Goal: Transaction & Acquisition: Obtain resource

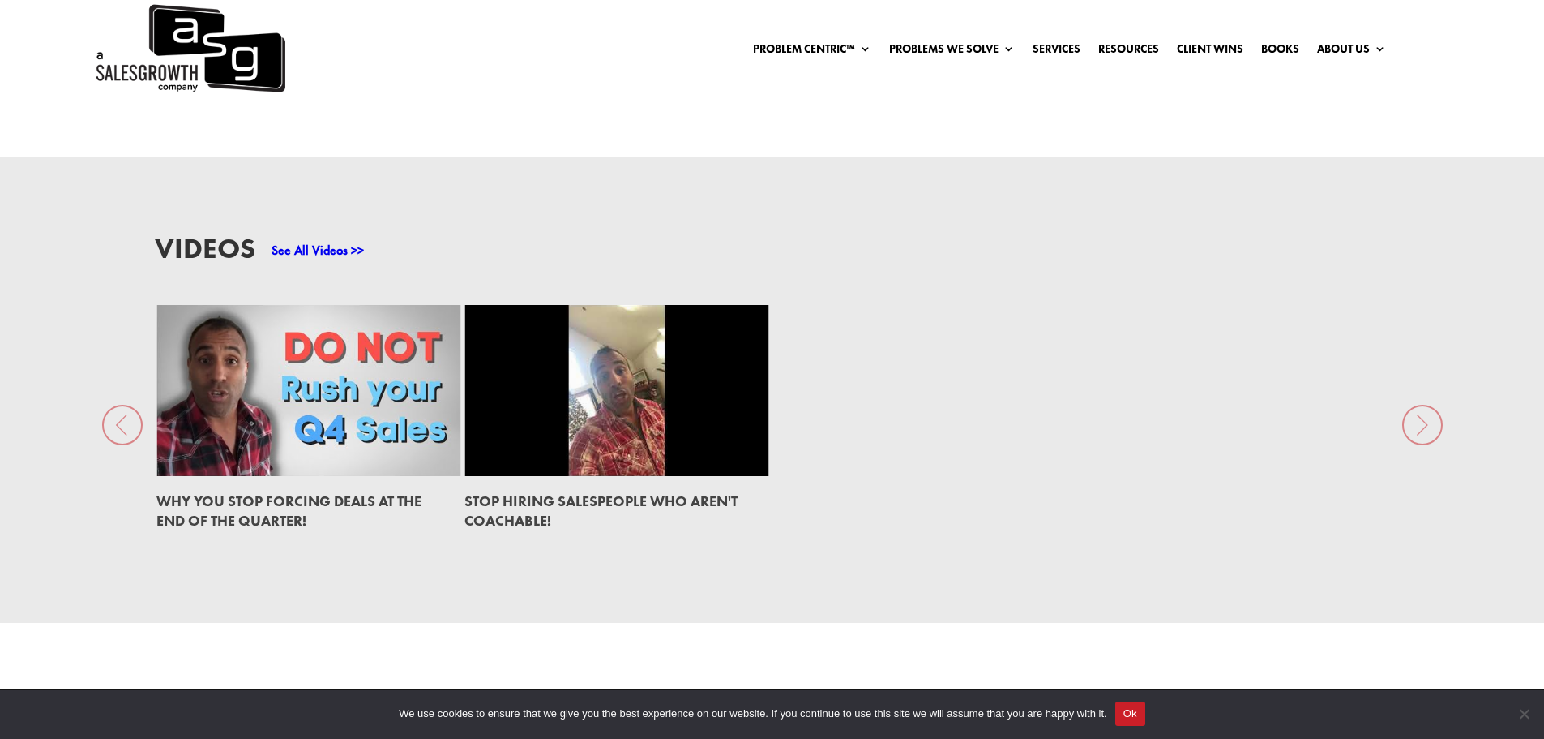
scroll to position [2714, 0]
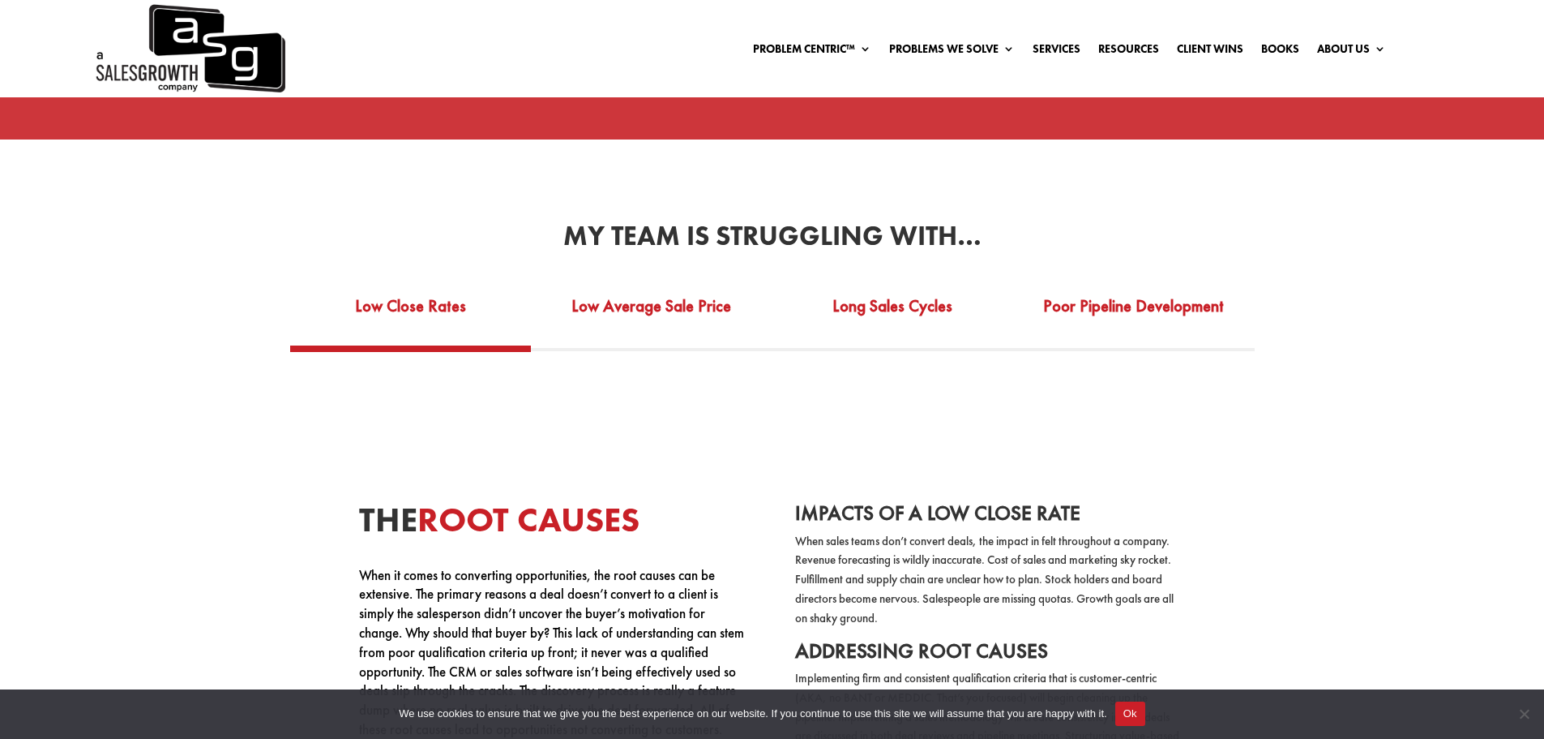
scroll to position [3001, 0]
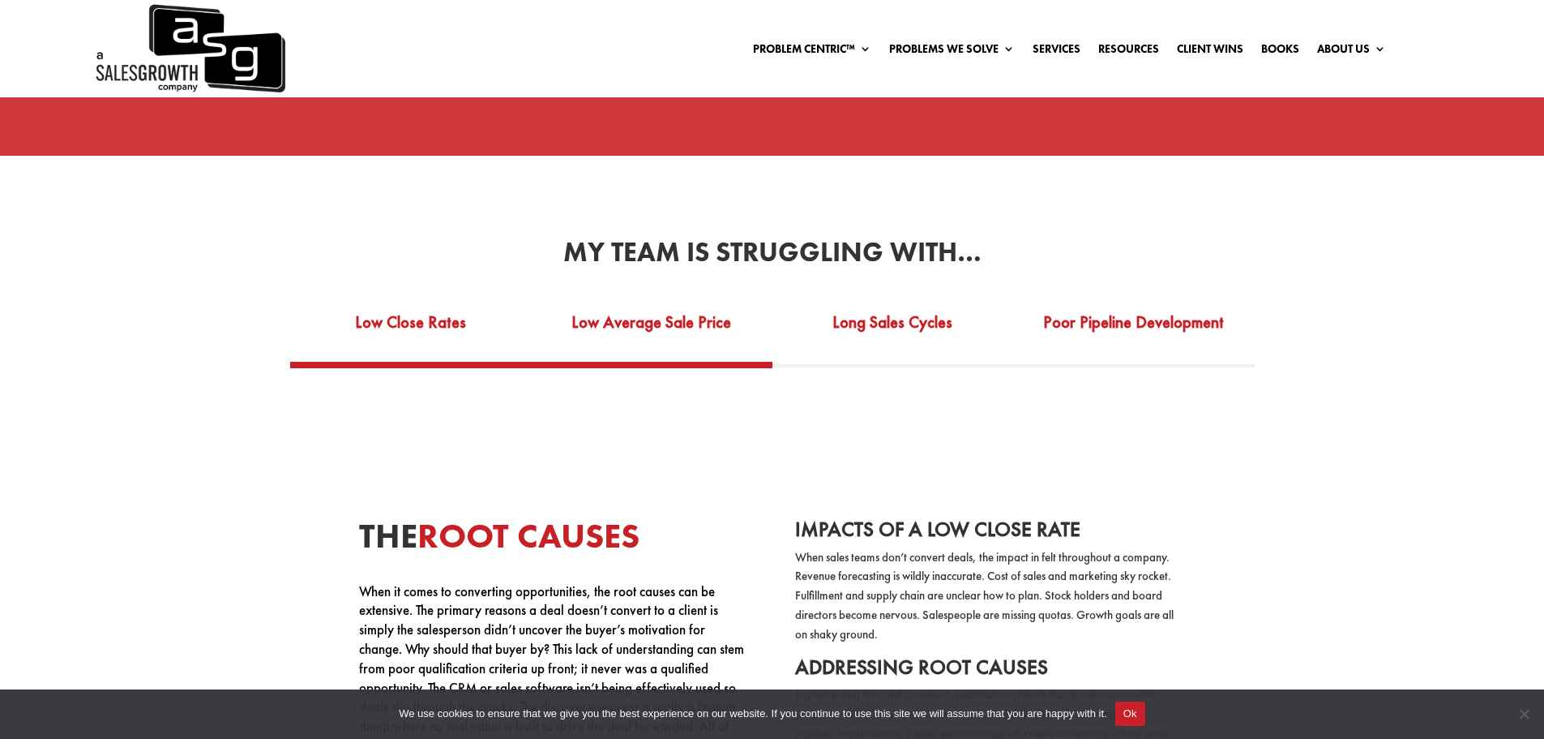
click at [717, 305] on link "Low Average Sale Price" at bounding box center [652, 333] width 242 height 56
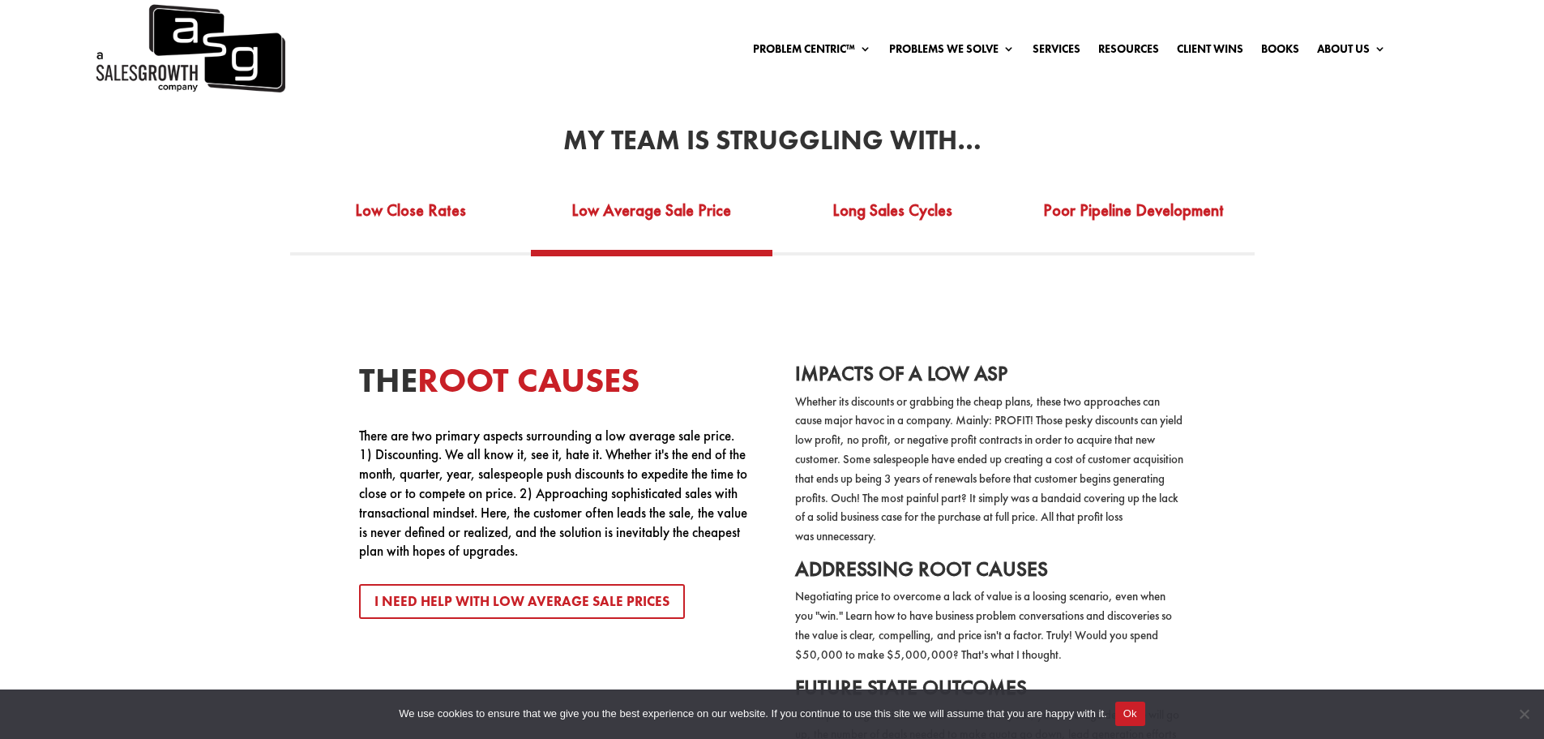
scroll to position [3112, 0]
click at [873, 221] on link "Long Sales Cycles" at bounding box center [894, 222] width 242 height 56
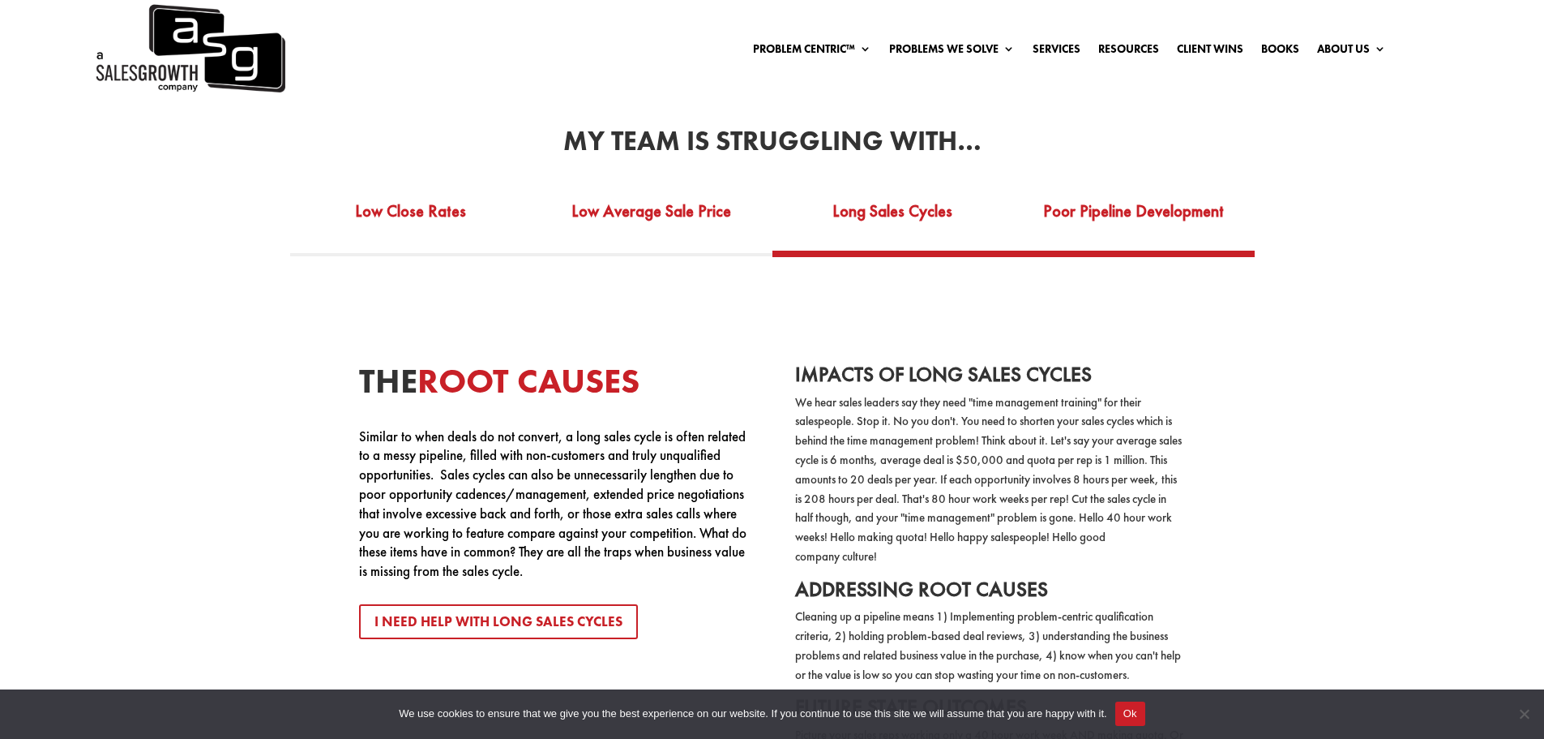
click at [1052, 194] on link "Poor Pipeline Development" at bounding box center [1134, 222] width 242 height 56
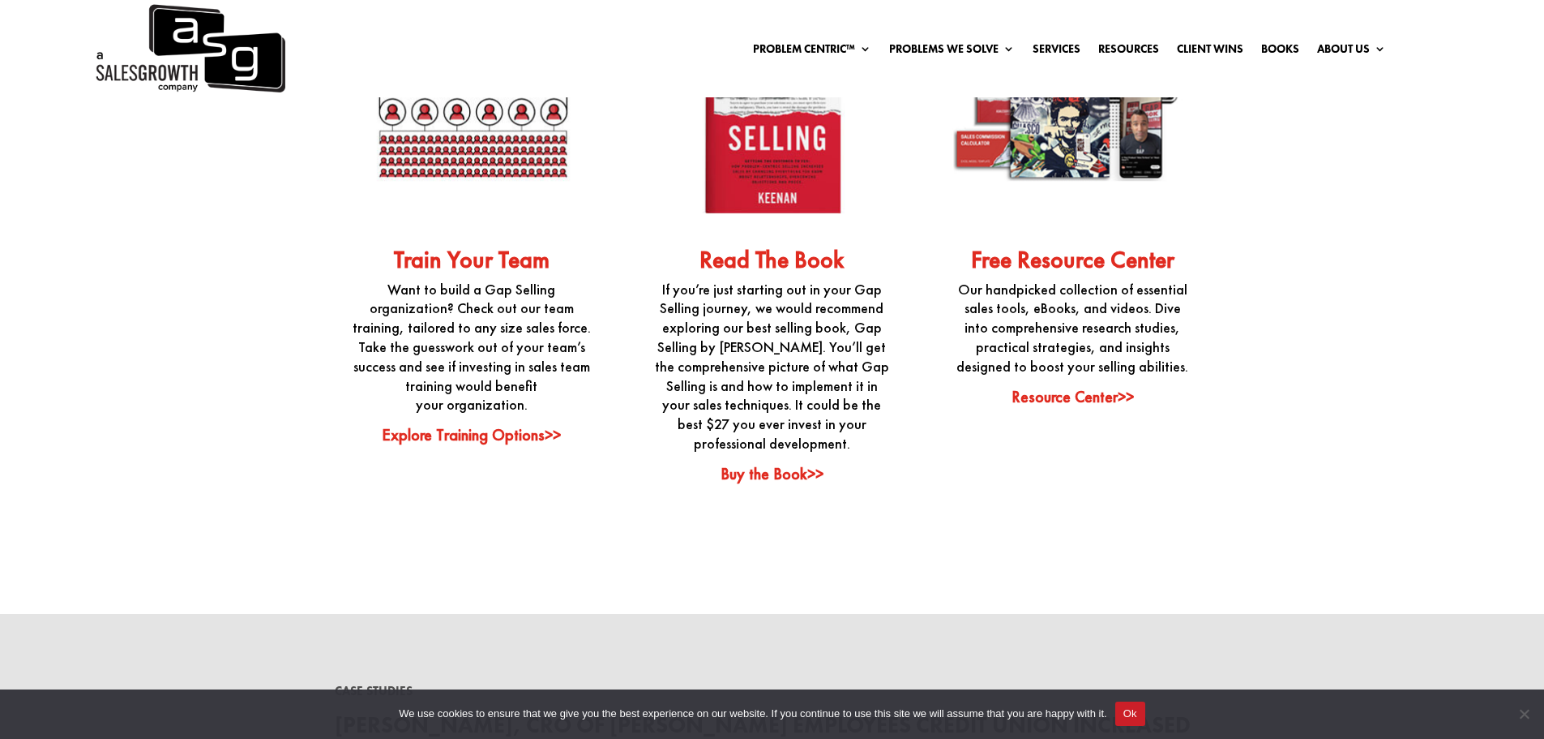
scroll to position [4166, 0]
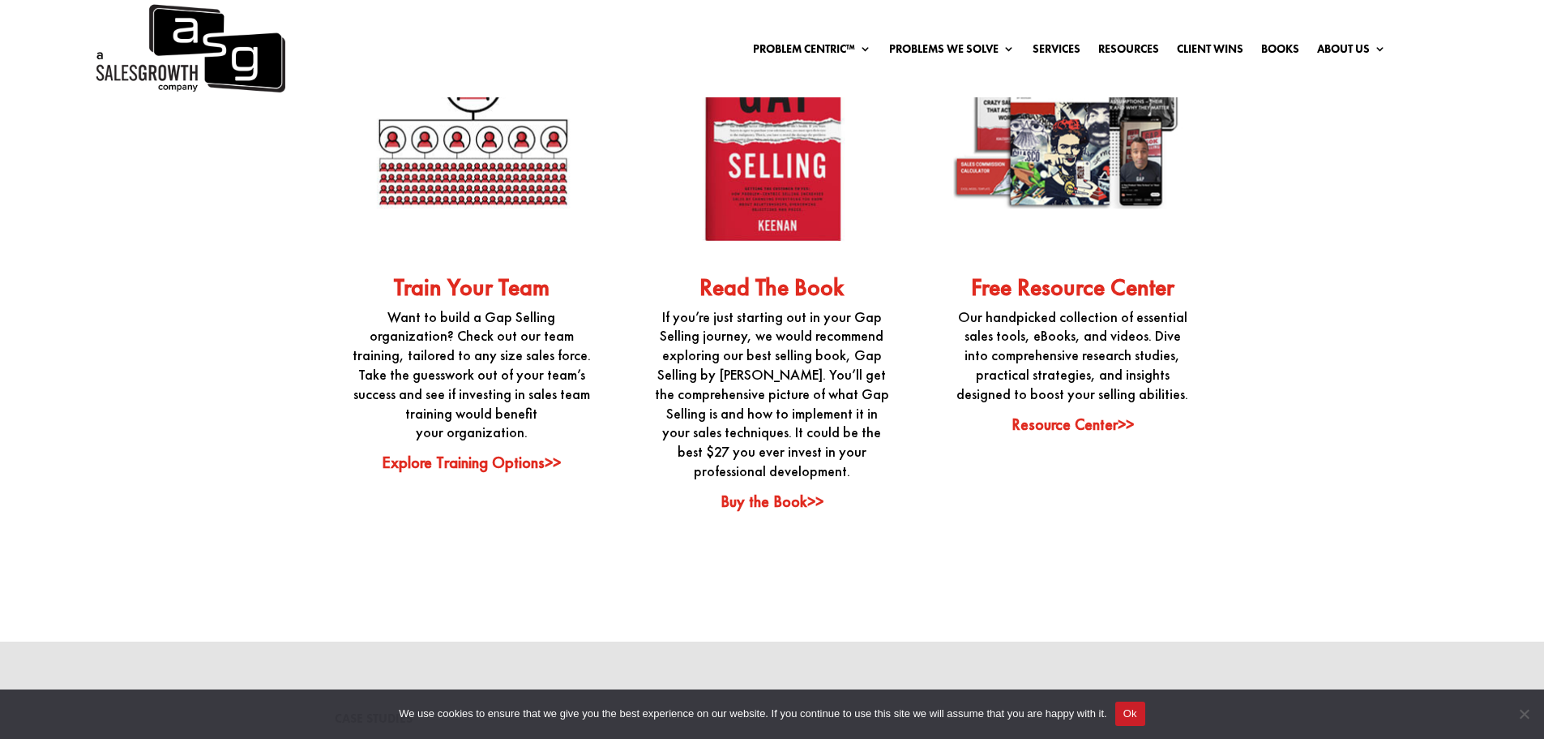
click at [1045, 272] on link "Free Resource Center" at bounding box center [1072, 287] width 203 height 31
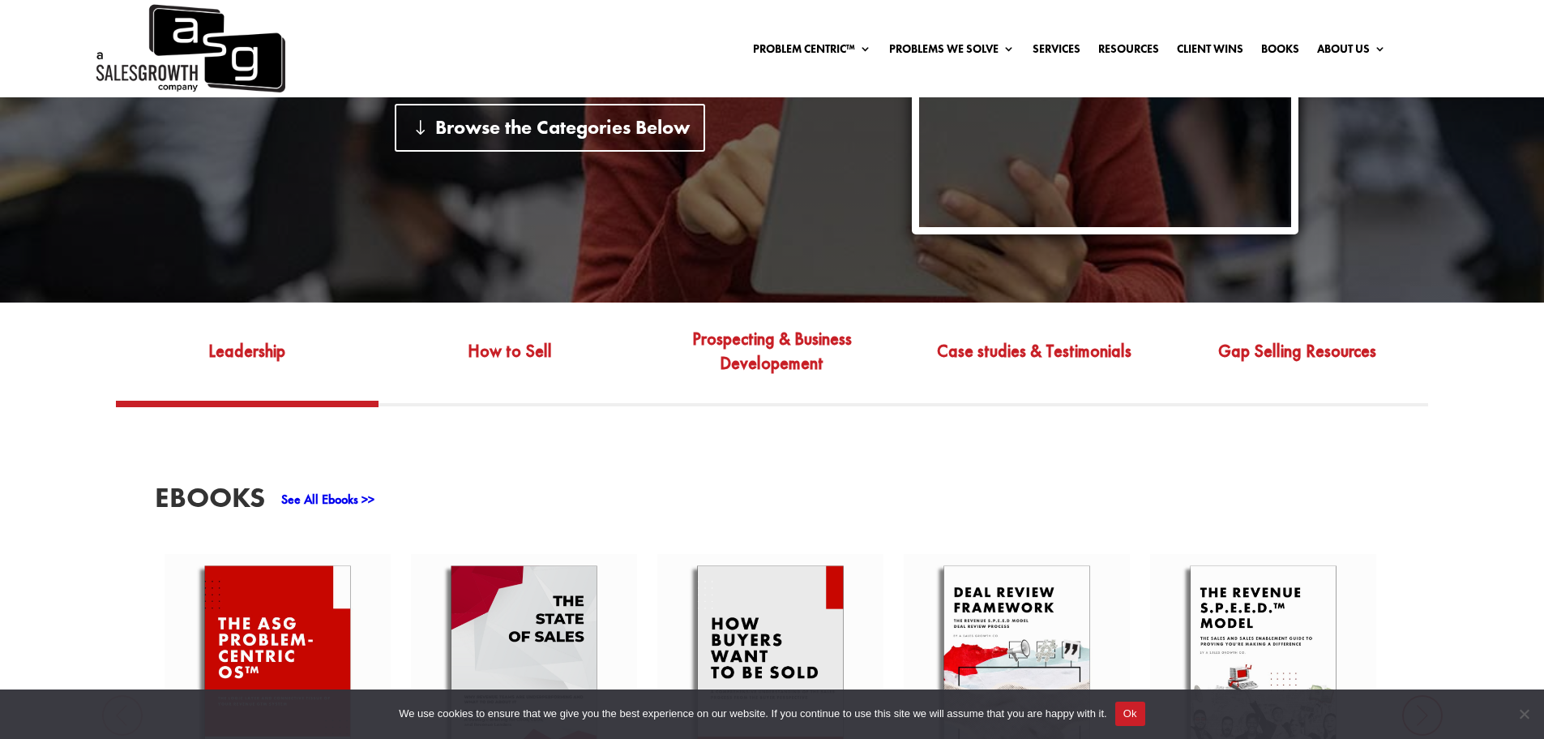
scroll to position [730, 0]
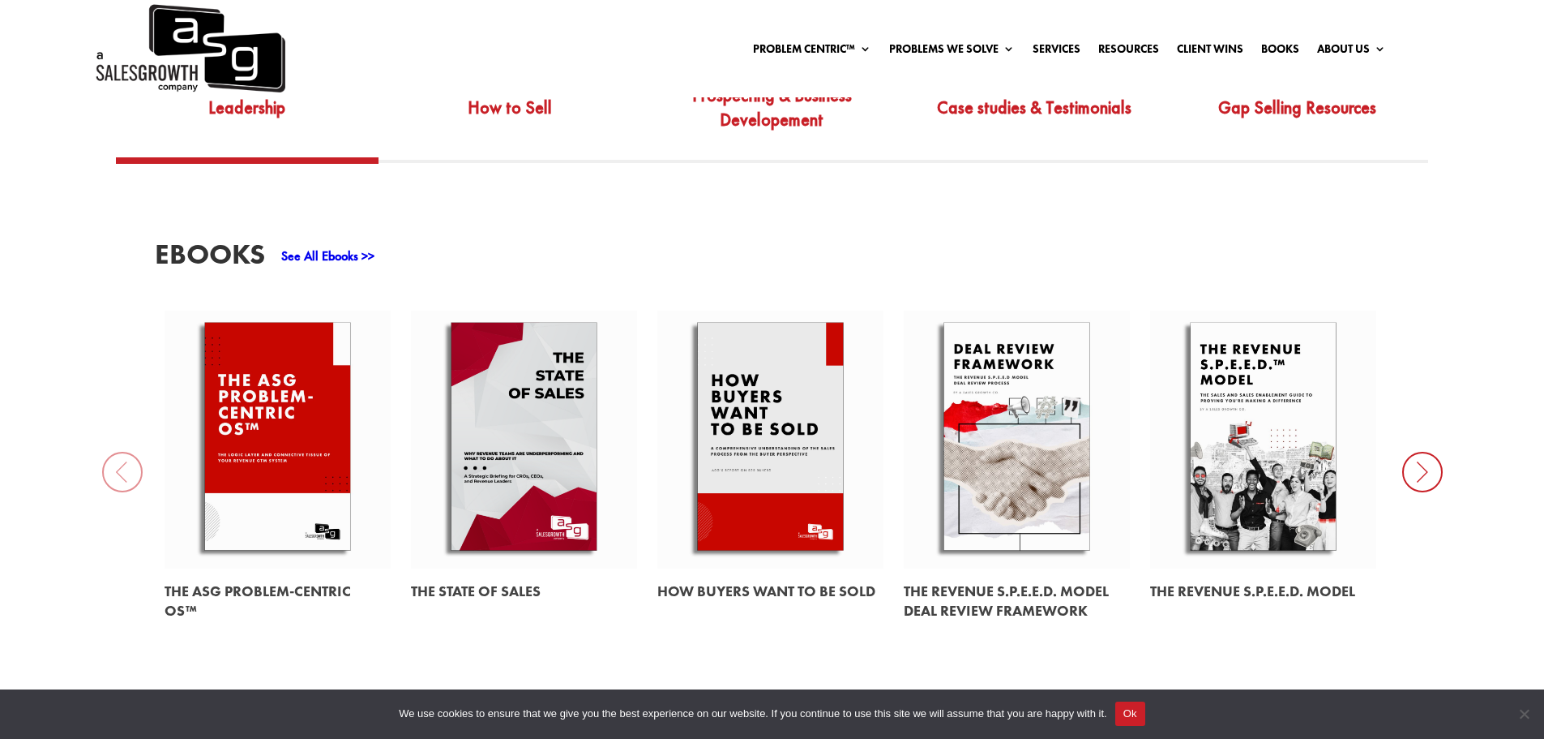
click at [765, 409] on link at bounding box center [770, 440] width 226 height 258
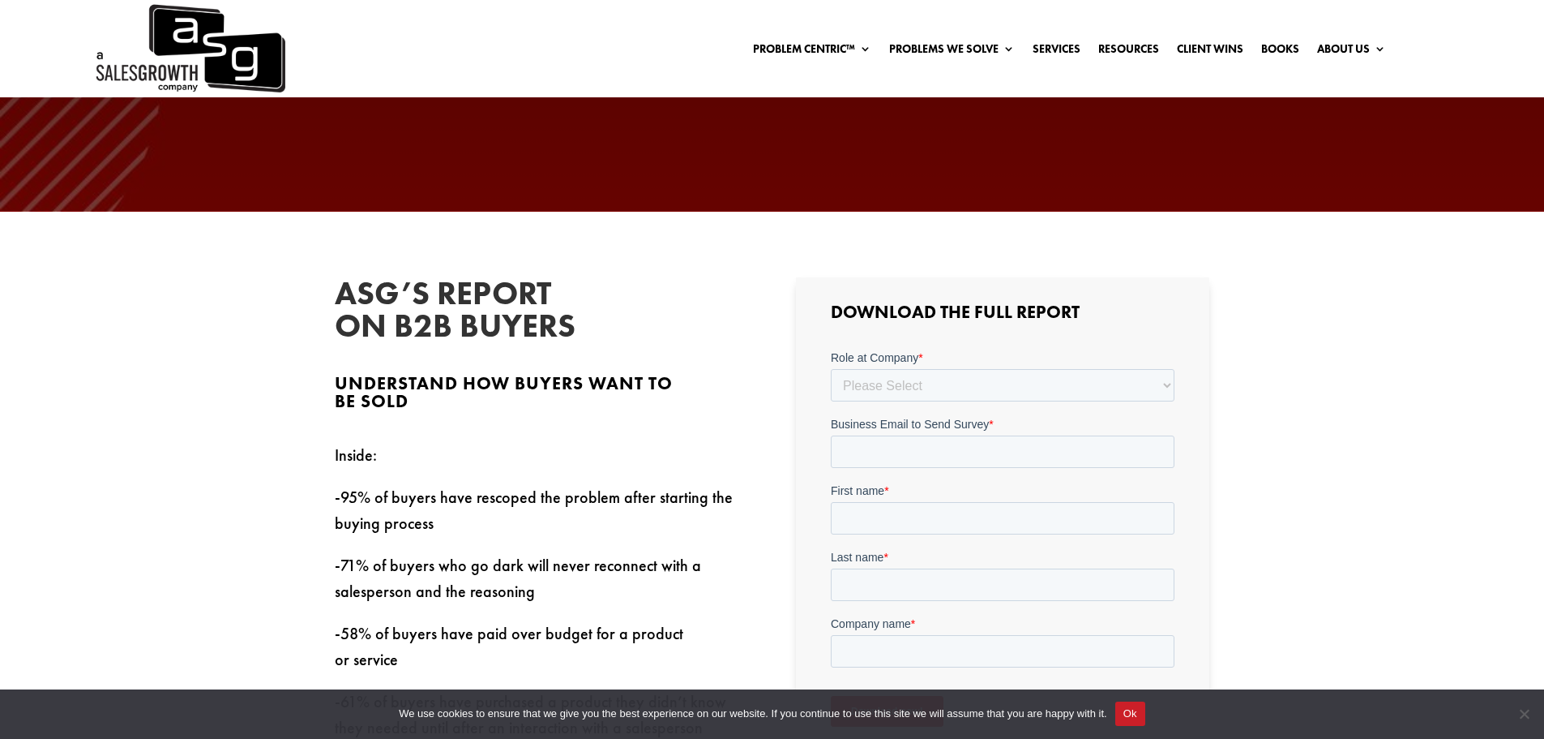
scroll to position [405, 0]
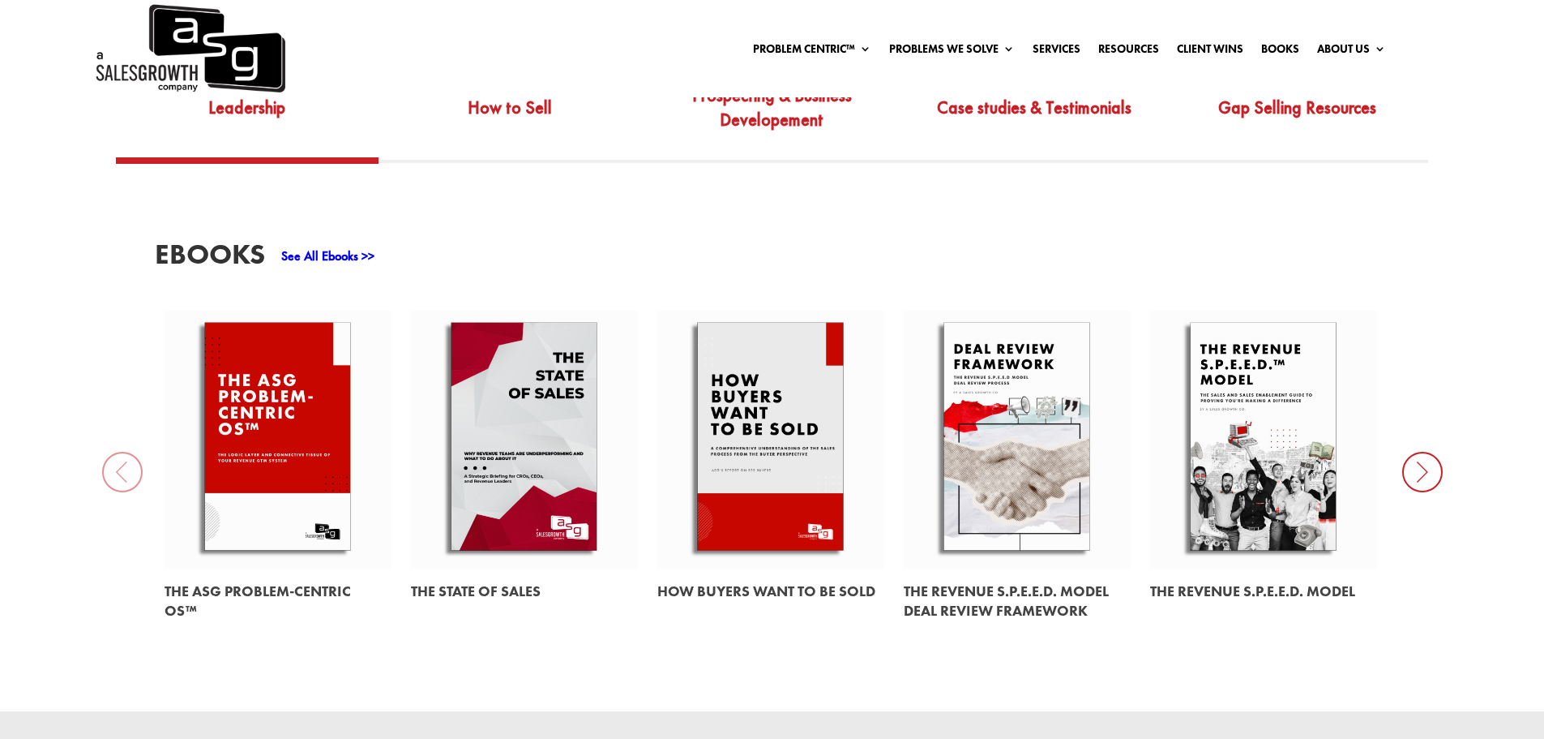
click at [1041, 377] on link at bounding box center [1017, 440] width 226 height 258
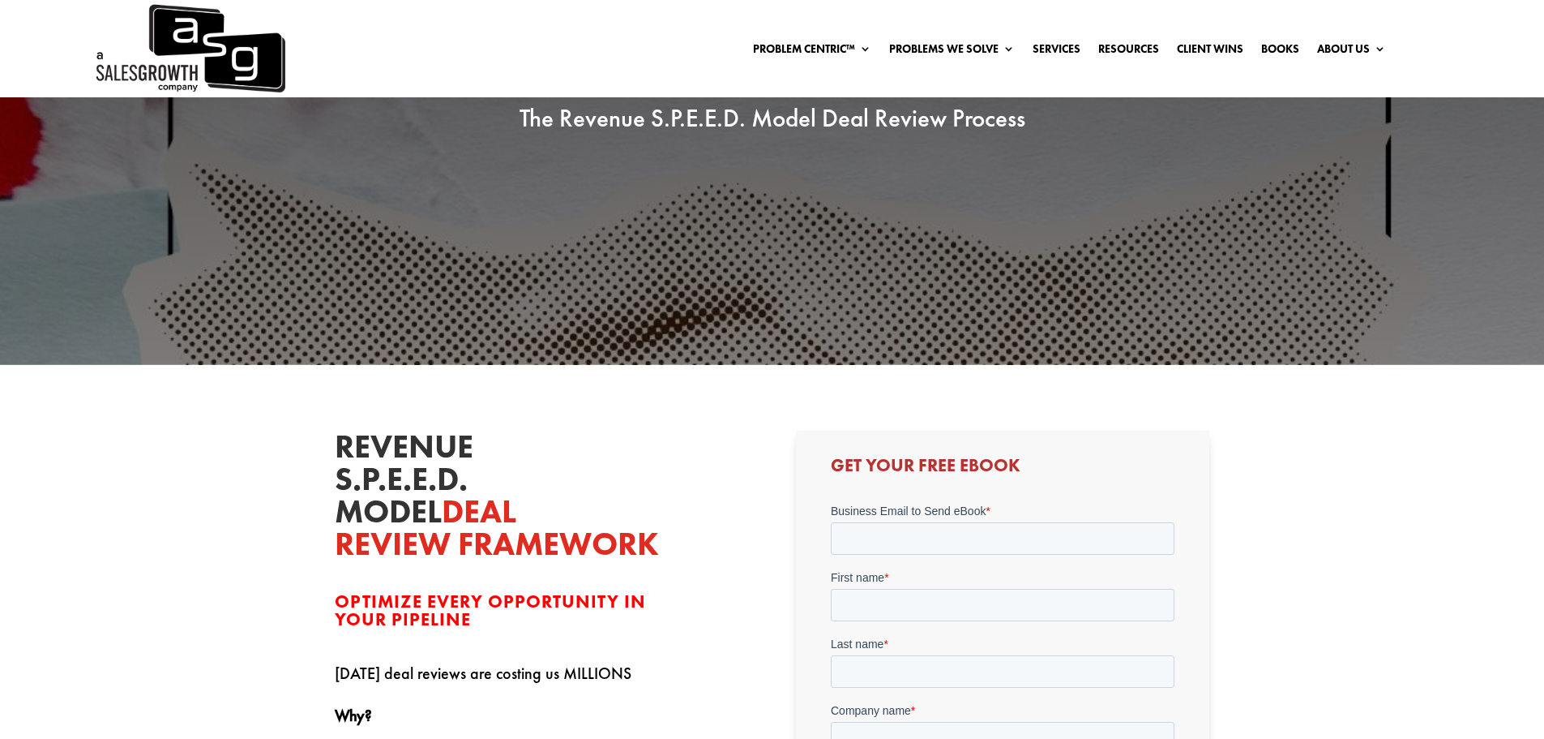
scroll to position [405, 0]
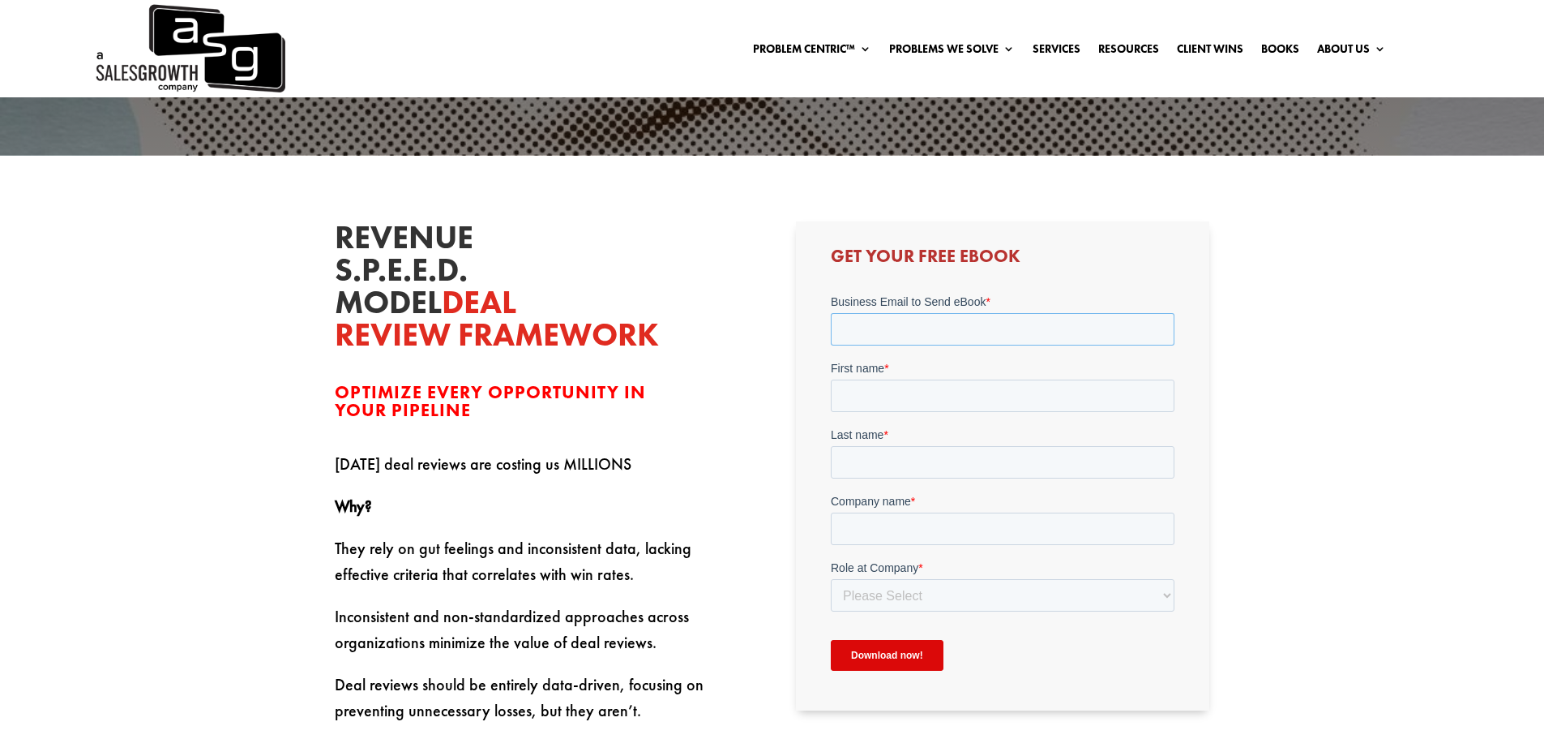
click at [893, 328] on input "Business Email to Send eBook *" at bounding box center [1003, 329] width 344 height 32
type input "[PERSON_NAME][EMAIL_ADDRESS][DOMAIN_NAME]"
click at [872, 392] on input "First name *" at bounding box center [1003, 395] width 344 height 32
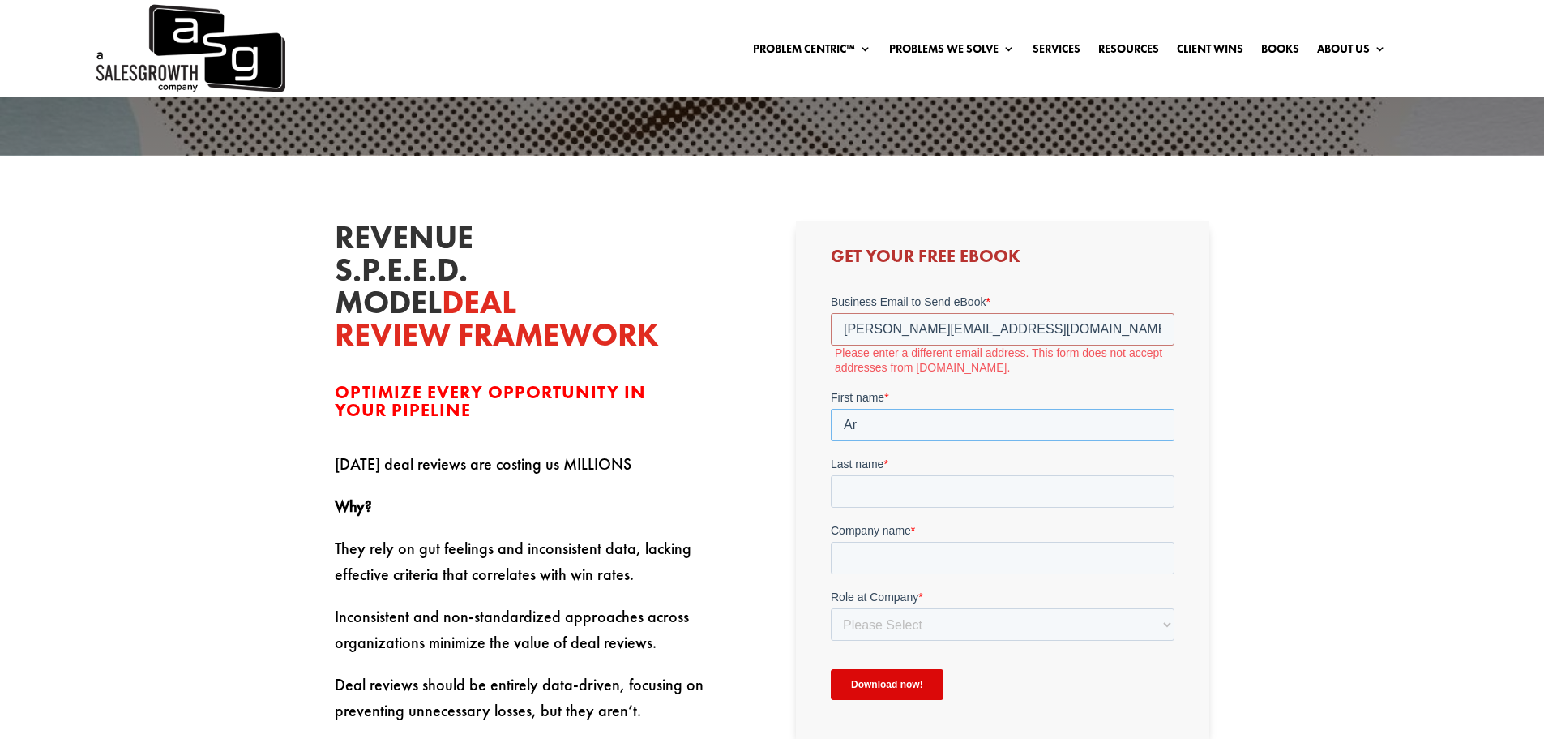
type input "Ar"
drag, startPoint x: 939, startPoint y: 332, endPoint x: 996, endPoint y: 328, distance: 56.8
click at [996, 328] on input "[PERSON_NAME][EMAIL_ADDRESS][DOMAIN_NAME]" at bounding box center [1003, 329] width 344 height 32
click at [885, 333] on input "[PERSON_NAME][EMAIL_ADDRESS][DOMAIN_NAME]" at bounding box center [1003, 329] width 344 height 32
click at [957, 327] on input "[EMAIL_ADDRESS][DOMAIN_NAME]" at bounding box center [1003, 329] width 344 height 32
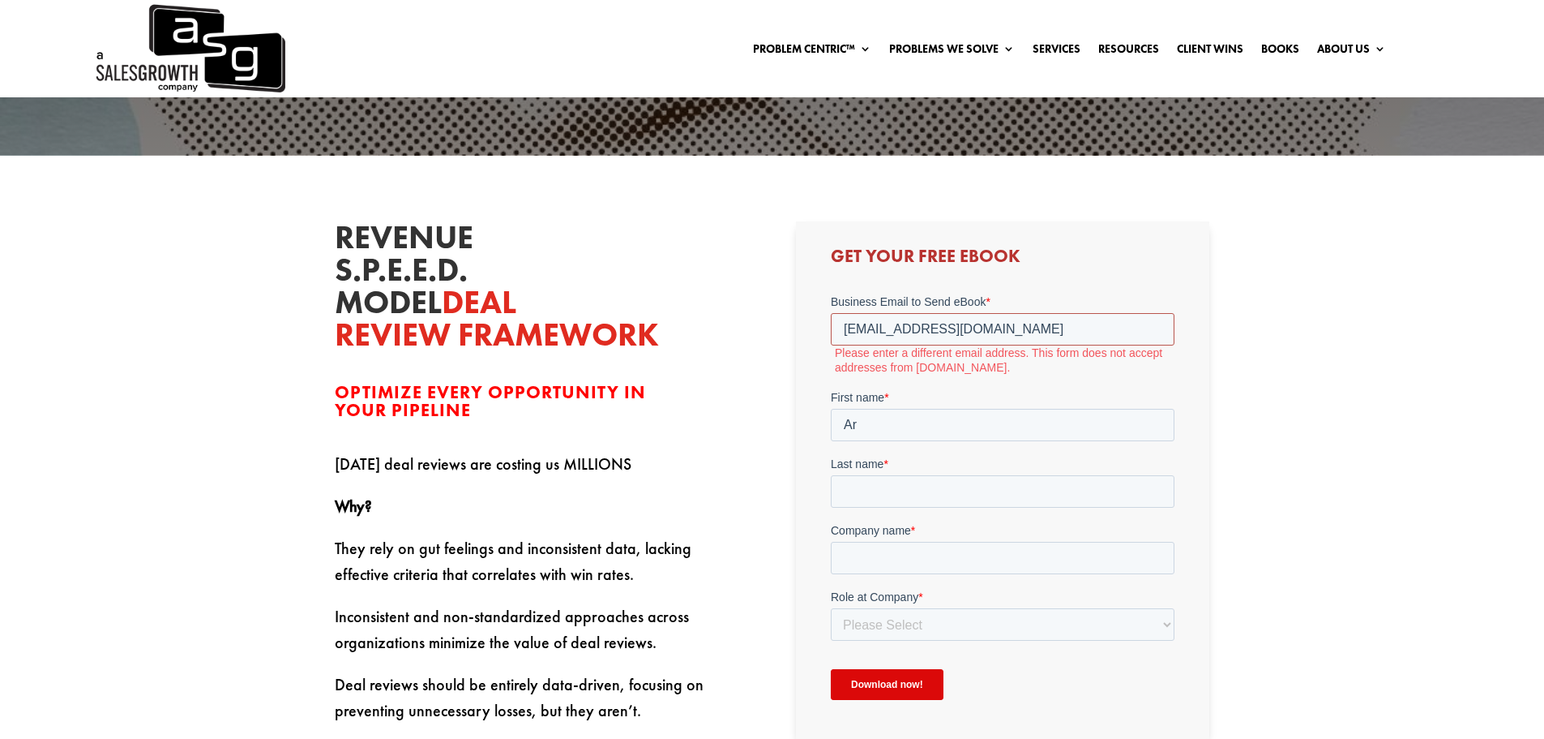
click at [957, 327] on input "[EMAIL_ADDRESS][DOMAIN_NAME]" at bounding box center [1003, 329] width 344 height 32
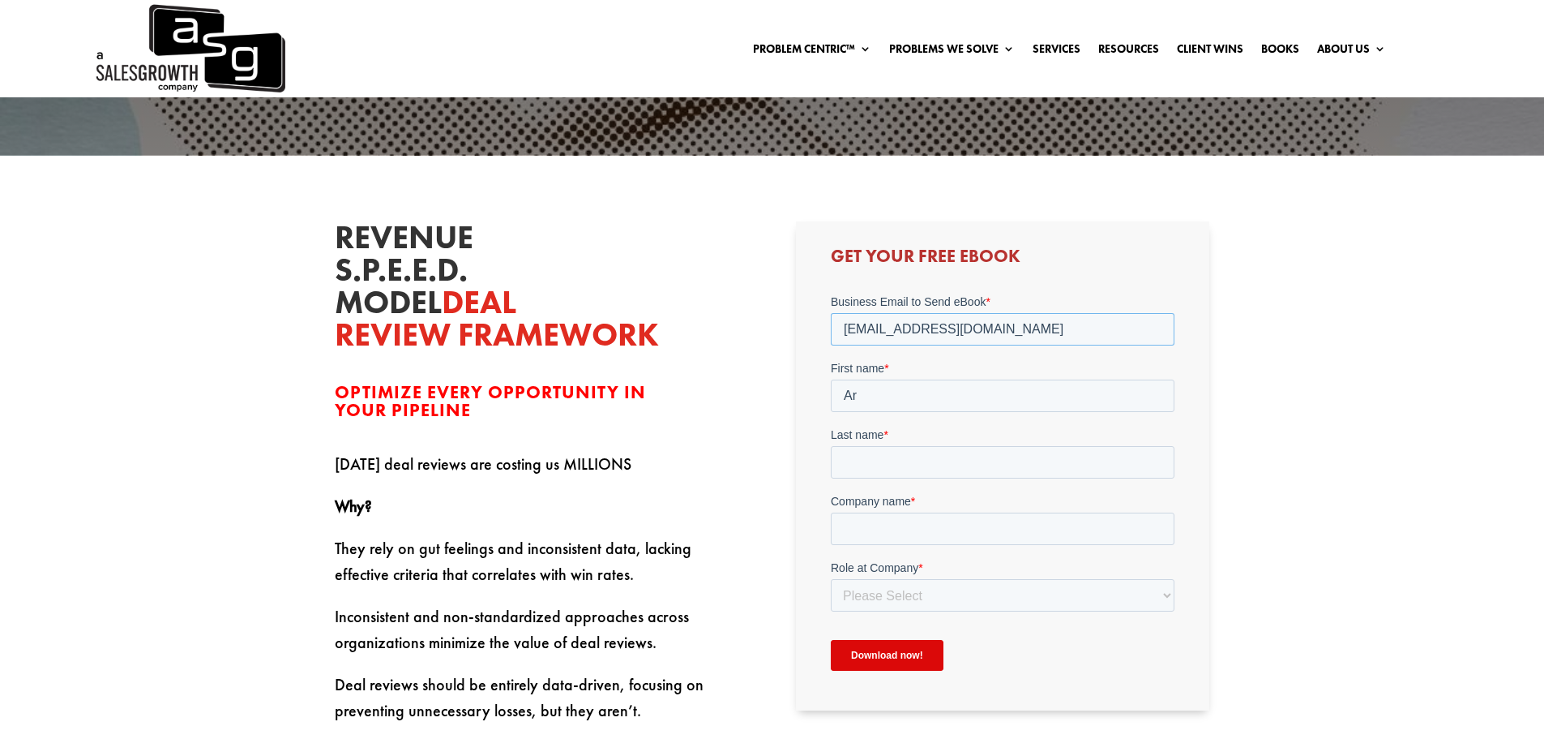
click at [997, 327] on input "[EMAIL_ADDRESS][DOMAIN_NAME]" at bounding box center [1003, 329] width 344 height 32
click at [936, 379] on form "Business Email to Send eBook * [EMAIL_ADDRESS][DOMAIN_NAME] First name * Ar Las…" at bounding box center [1003, 488] width 344 height 391
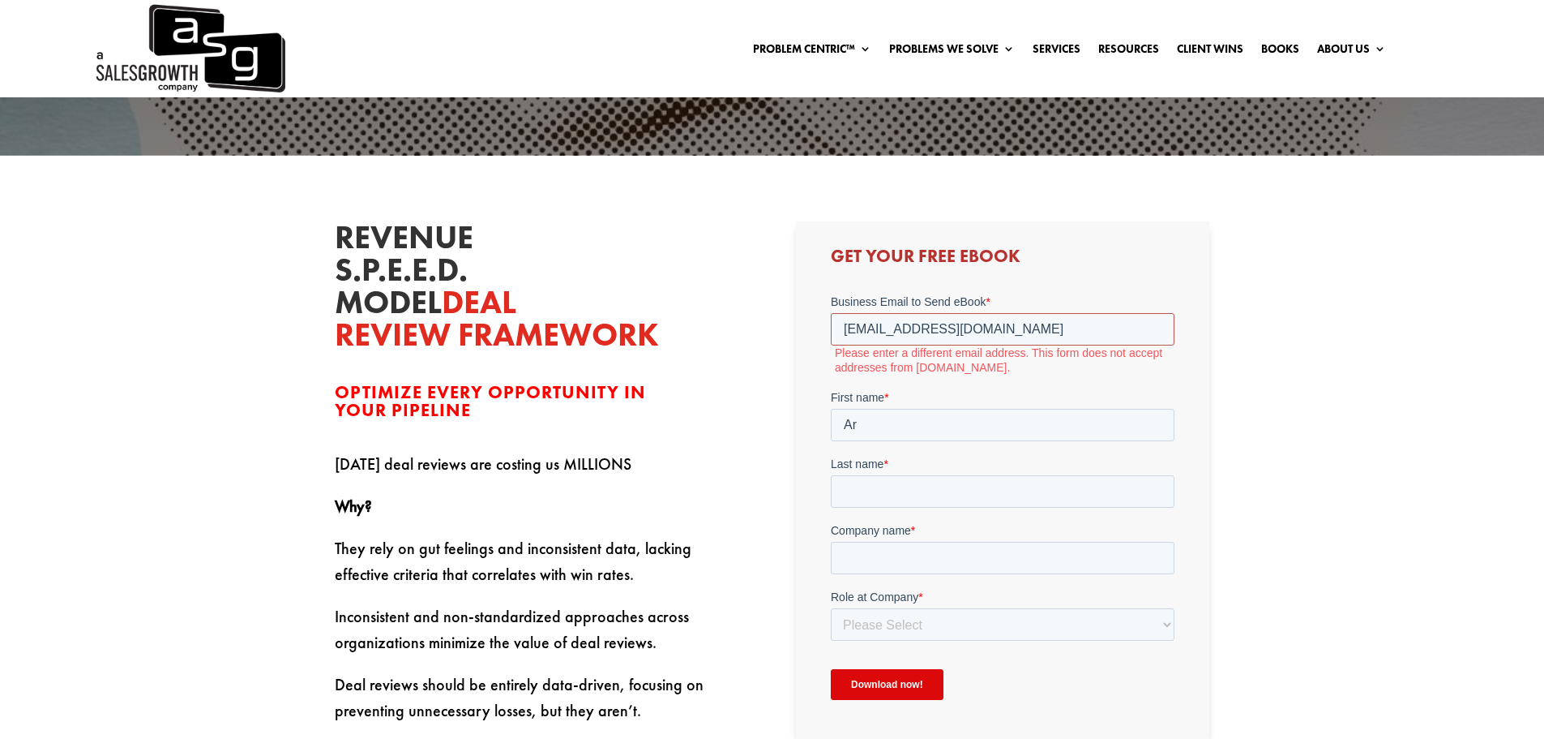
click at [984, 324] on input "[EMAIL_ADDRESS][DOMAIN_NAME]" at bounding box center [1003, 329] width 344 height 32
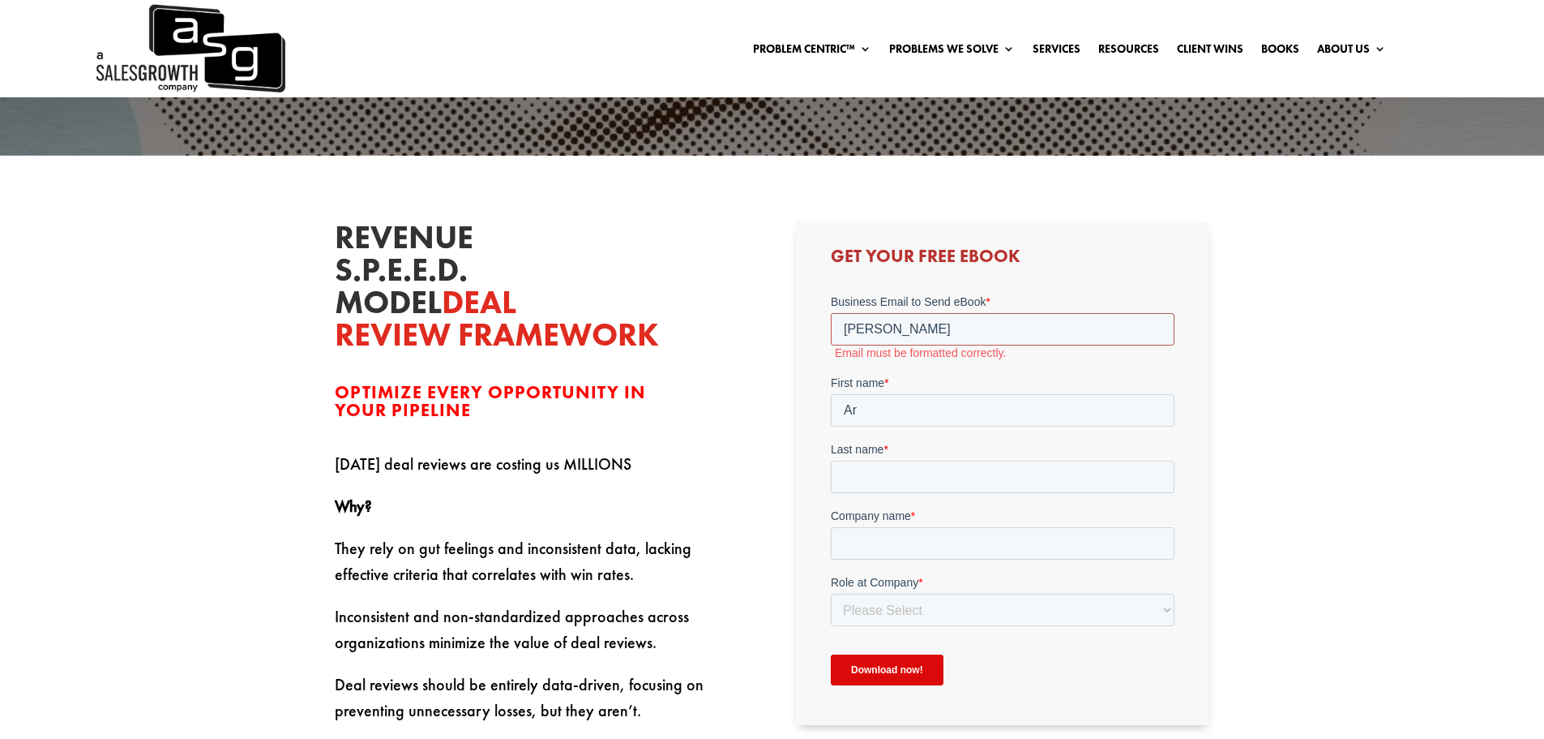
type input "[PERSON_NAME][EMAIL_ADDRESS][PERSON_NAME][DOMAIN_NAME]"
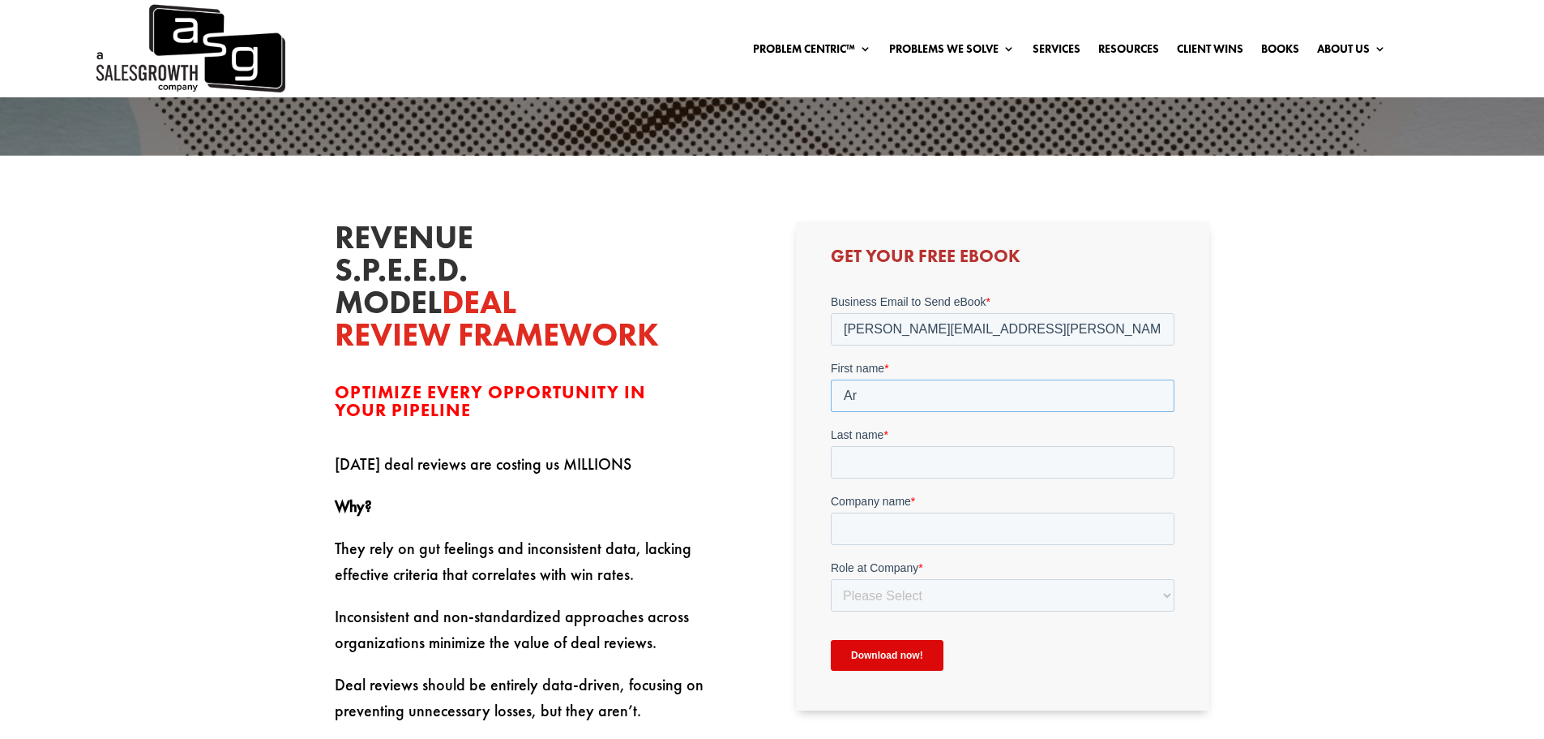
click at [912, 397] on input "Ar" at bounding box center [1003, 395] width 344 height 32
type input "[PERSON_NAME]"
type input "Baruch"
type input "G"
click at [897, 605] on select "Please Select C-Level (CRO, CSO, etc) Senior Leadership (VP of Sales, VP of Ena…" at bounding box center [1003, 595] width 344 height 32
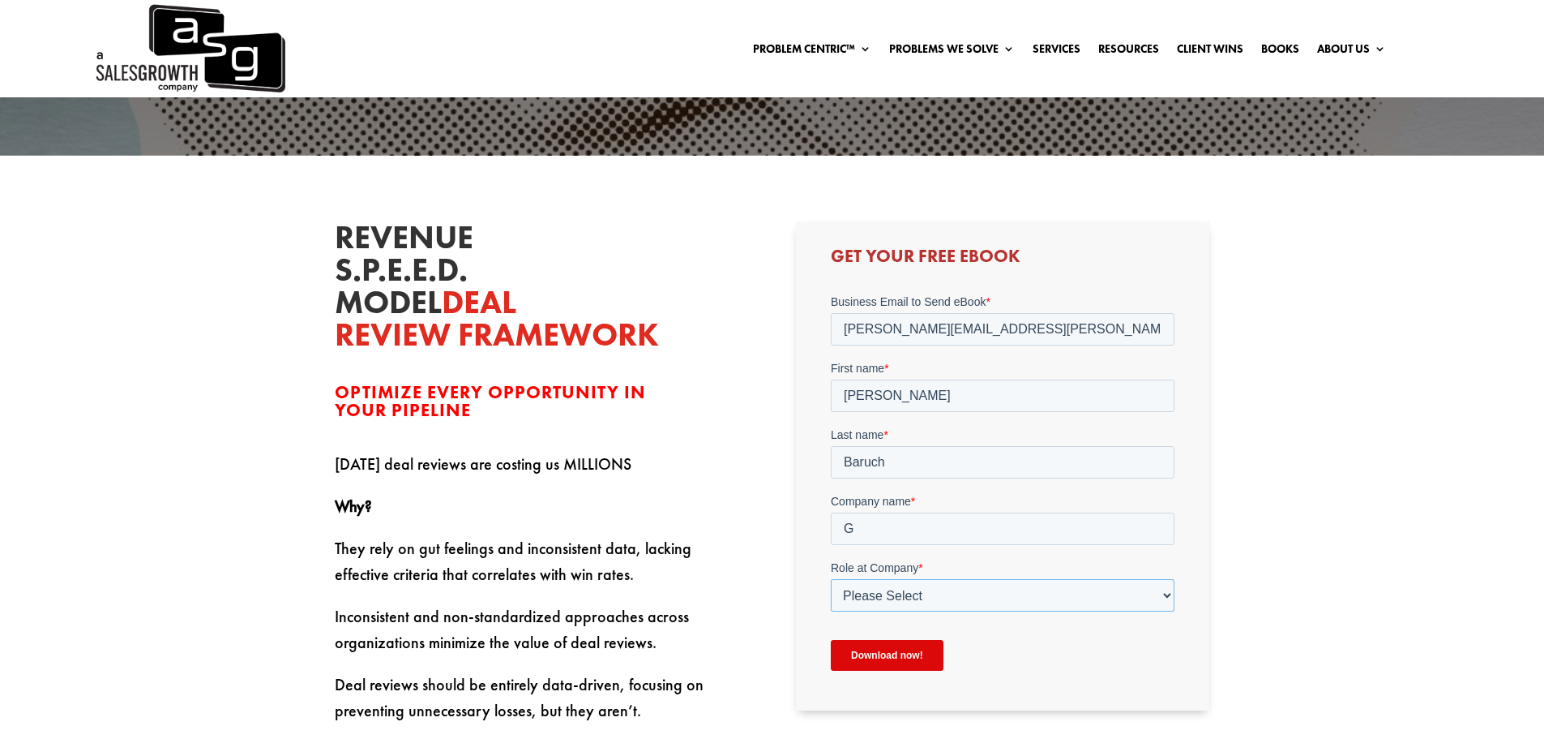
select select "Individual Contributor (AE, SDR, CSM, etc)"
click at [831, 579] on select "Please Select C-Level (CRO, CSO, etc) Senior Leadership (VP of Sales, VP of Ena…" at bounding box center [1003, 595] width 344 height 32
click at [878, 661] on input "Download now!" at bounding box center [887, 655] width 113 height 31
